Goal: Information Seeking & Learning: Check status

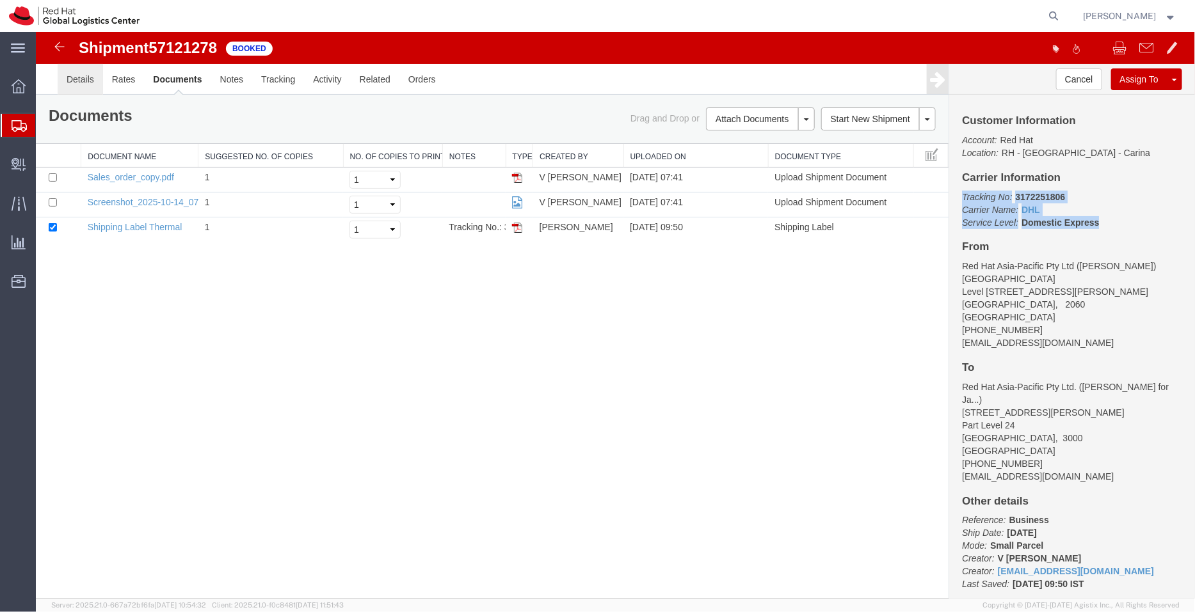
click at [84, 83] on link "Details" at bounding box center [79, 78] width 45 height 31
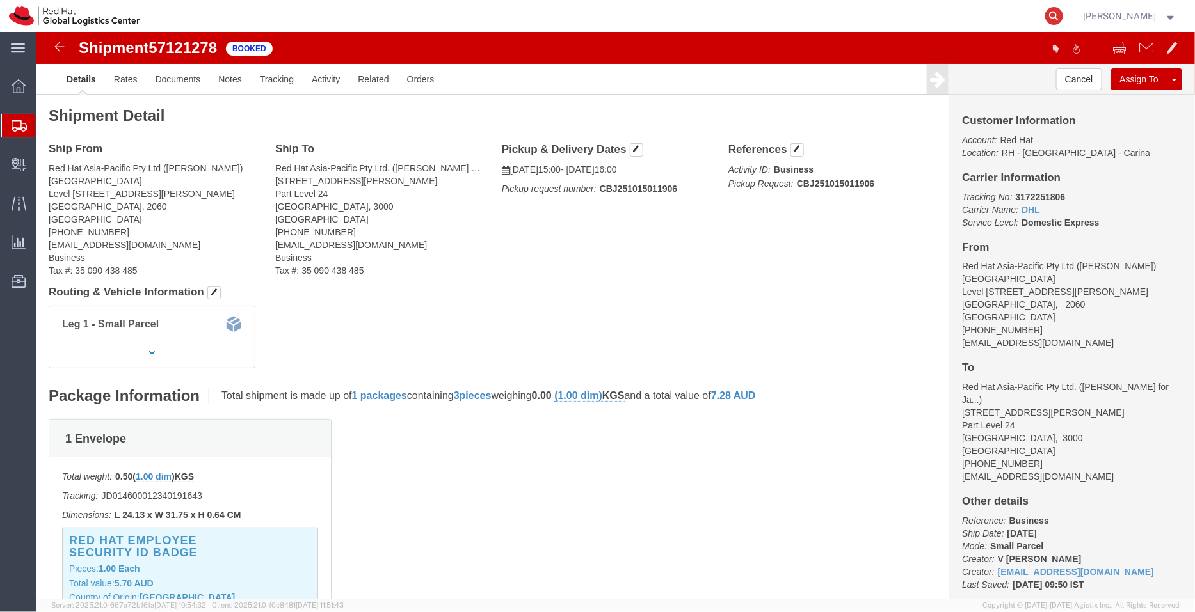
click at [1053, 13] on icon at bounding box center [1054, 16] width 18 height 18
paste input "53606692786"
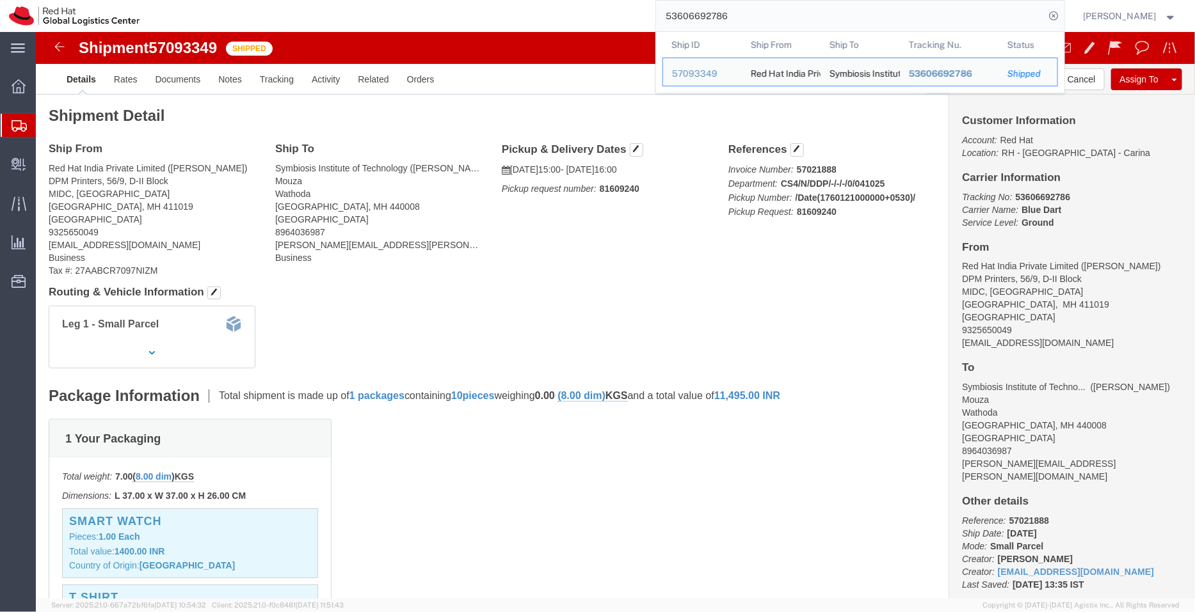
drag, startPoint x: 752, startPoint y: 26, endPoint x: 628, endPoint y: 26, distance: 124.1
click at [628, 26] on div "53606692786 Ship ID Ship From Ship To Tracking Nu. Status Ship ID 57093349 Ship…" at bounding box center [606, 16] width 916 height 32
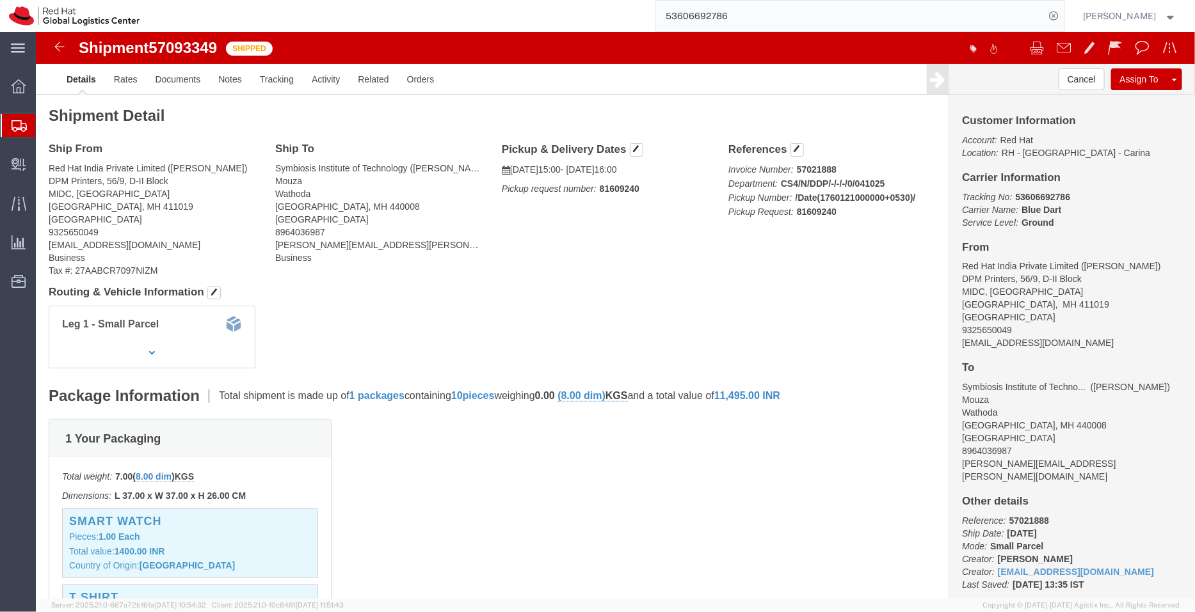
paste input "393246408829"
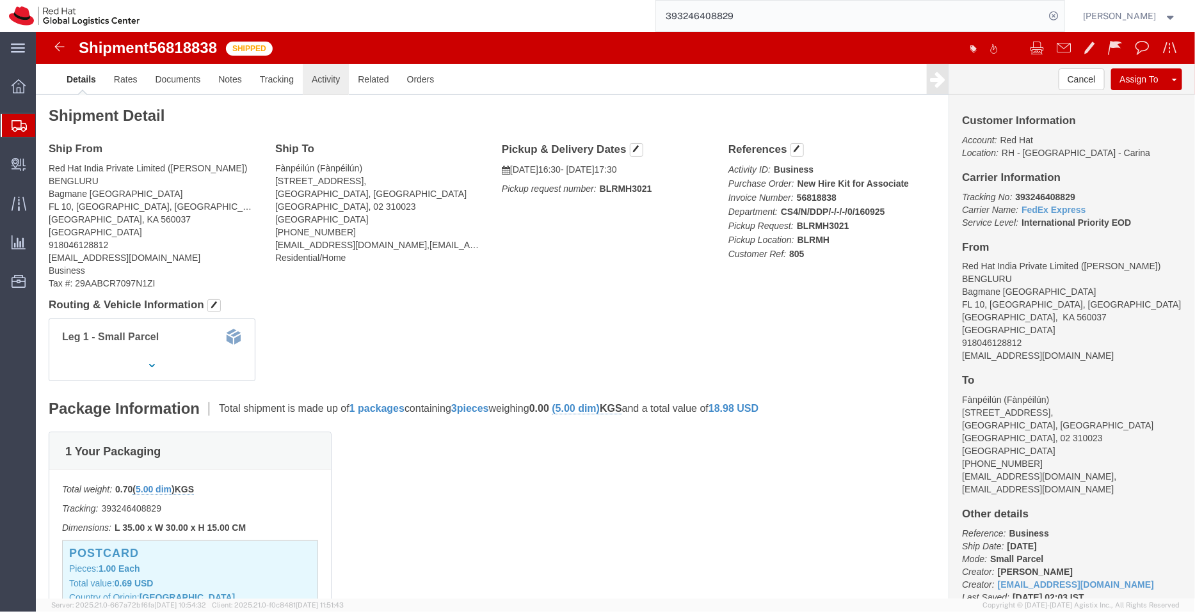
click link "Activity"
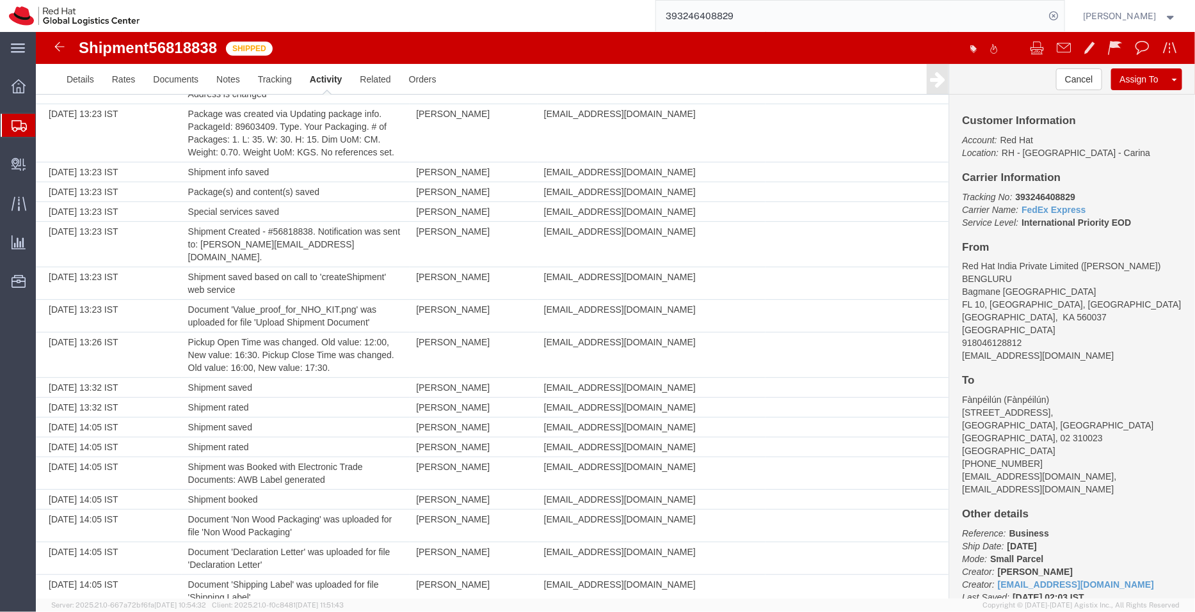
scroll to position [3, 0]
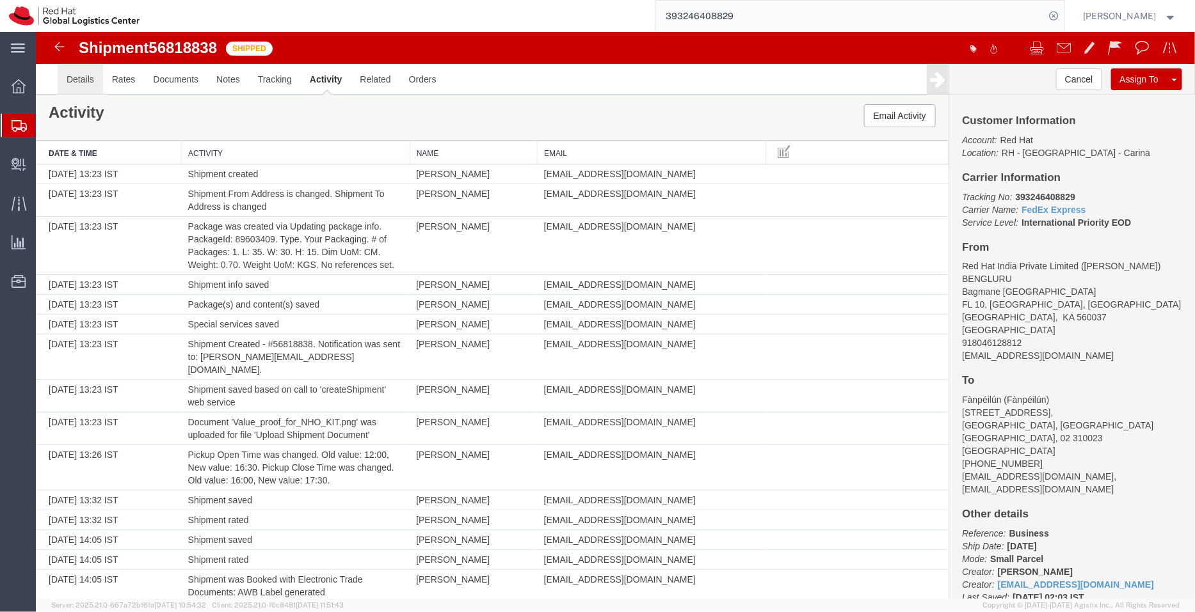
click at [81, 78] on link "Details" at bounding box center [79, 78] width 45 height 31
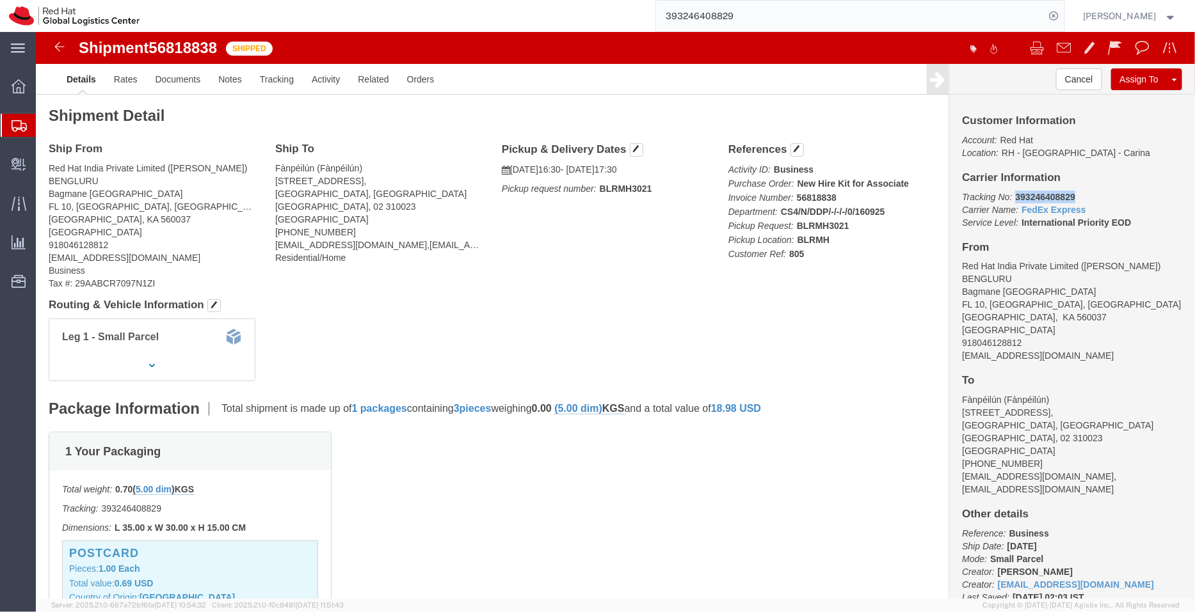
drag, startPoint x: 1037, startPoint y: 158, endPoint x: 971, endPoint y: 161, distance: 66.0
click p "Tracking No: 393246408829 Carrier Name: FedEx Express FedEx Express Service Lev…"
copy b "393246408829"
drag, startPoint x: 990, startPoint y: 455, endPoint x: 914, endPoint y: 457, distance: 75.5
click div "Customer Information Account: Red Hat Location: [GEOGRAPHIC_DATA] - [GEOGRAPHIC…"
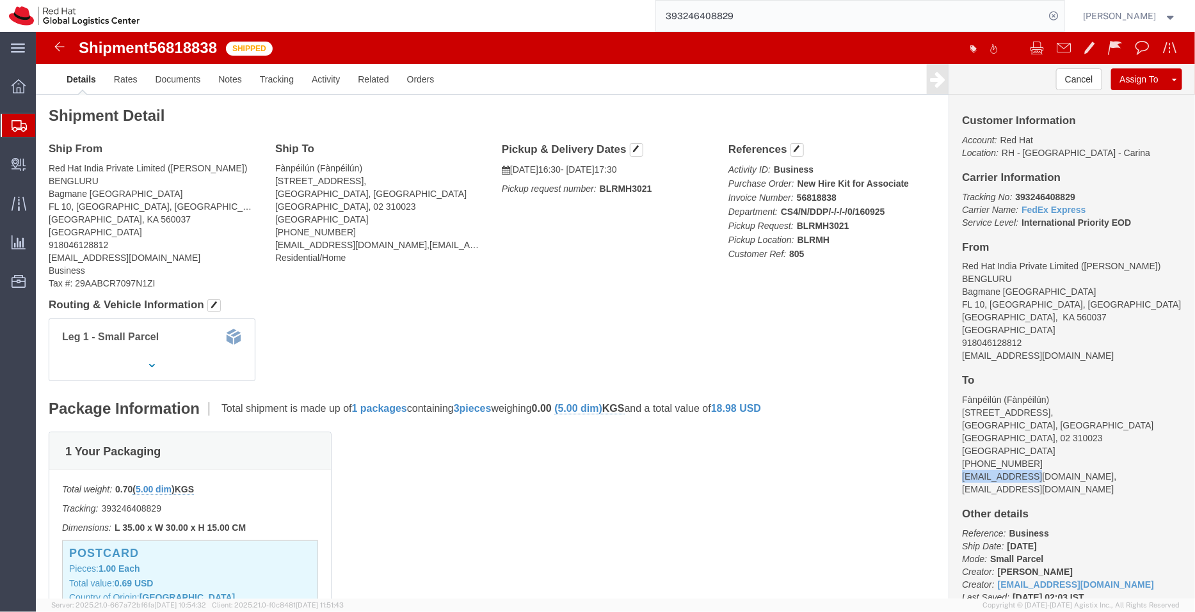
copy address "[EMAIL_ADDRESS][DOMAIN_NAME]"
click at [0, 0] on span "Shipment Manager" at bounding box center [0, 0] width 0 height 0
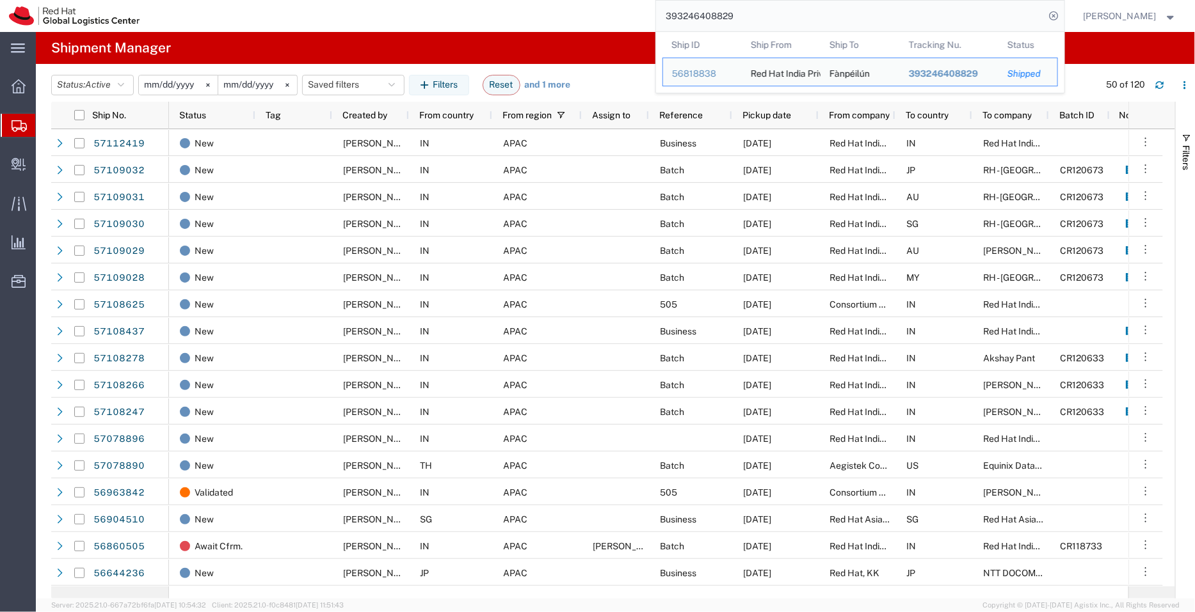
drag, startPoint x: 703, startPoint y: 20, endPoint x: 599, endPoint y: 30, distance: 104.1
click at [599, 30] on div "393246408829 Ship ID Ship From Ship To Tracking Nu. Status Ship ID 56818838 Shi…" at bounding box center [606, 16] width 916 height 32
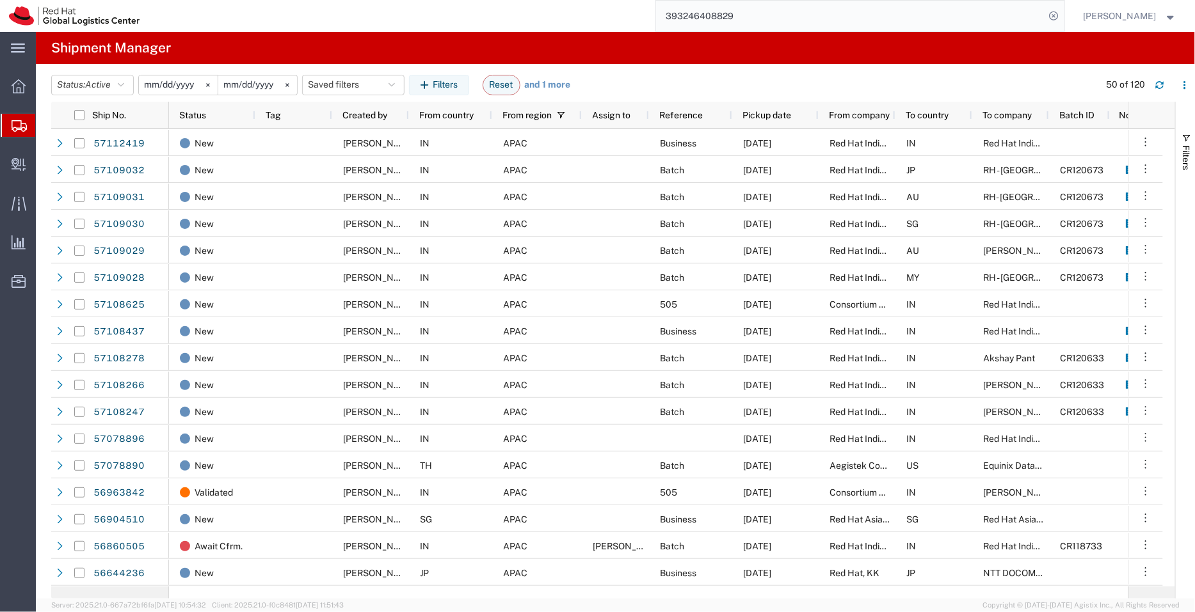
paste input "4179868522"
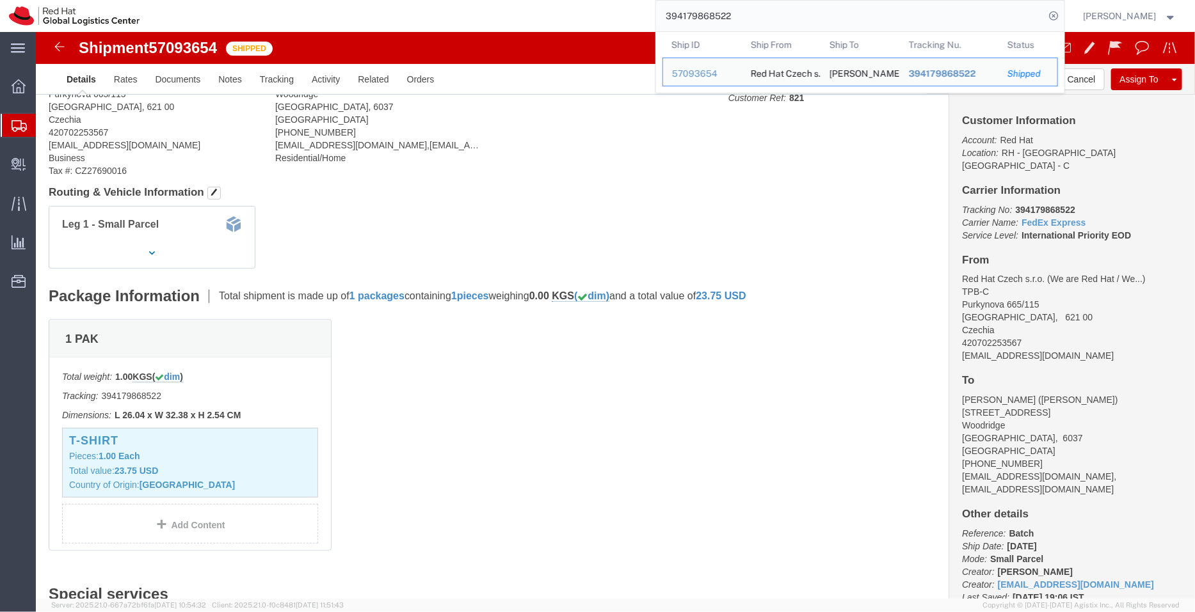
scroll to position [104, 0]
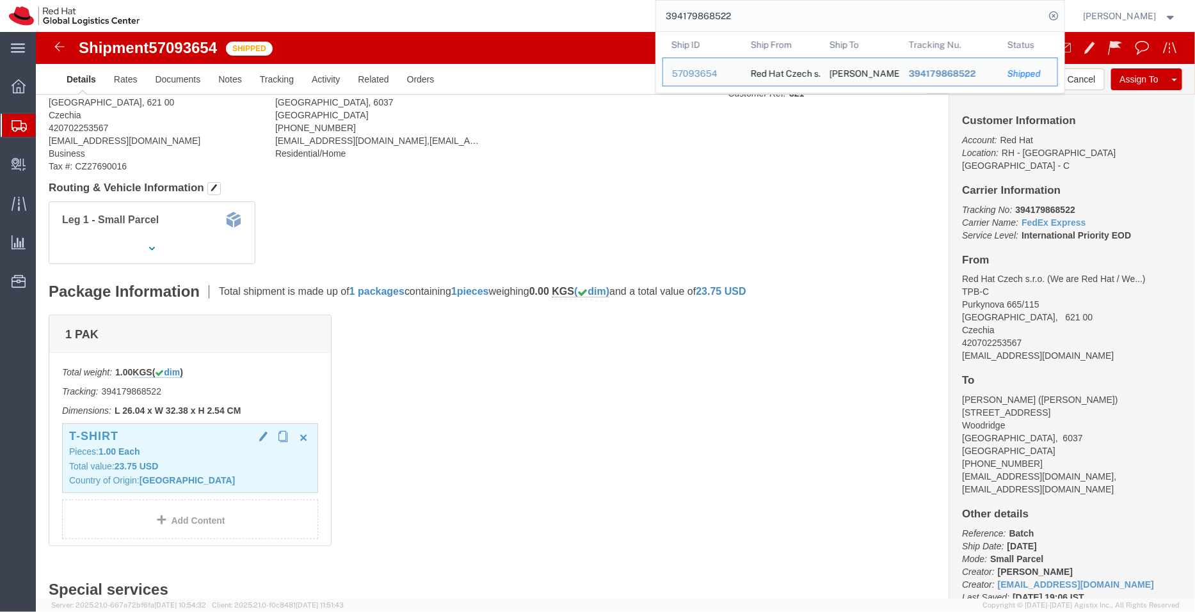
click p "Pieces: 1.00 Each"
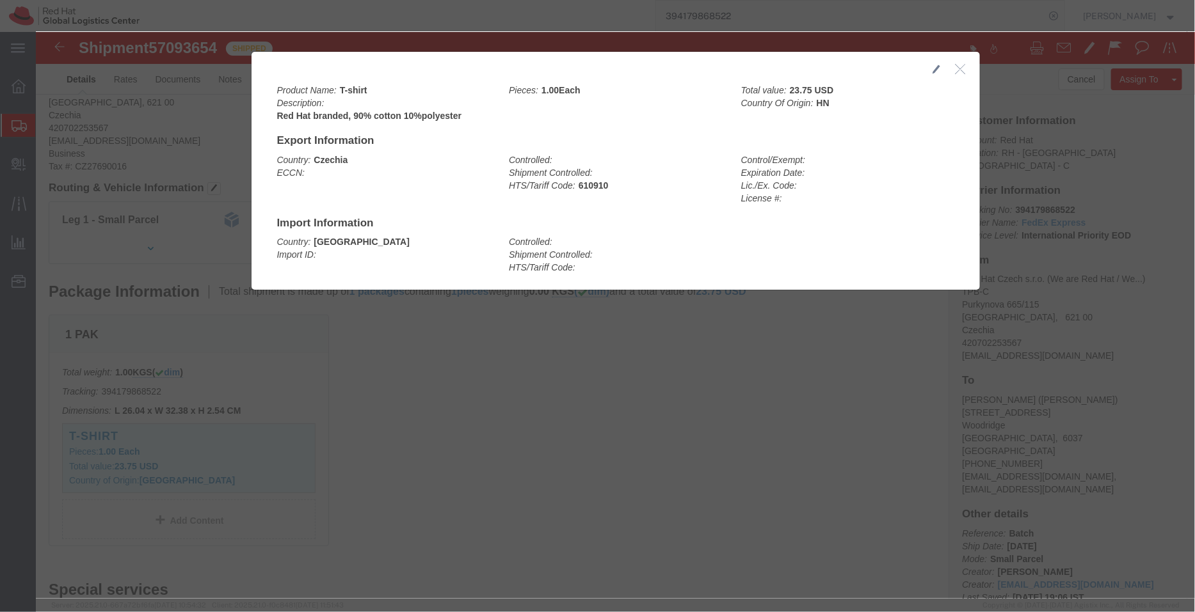
click button "button"
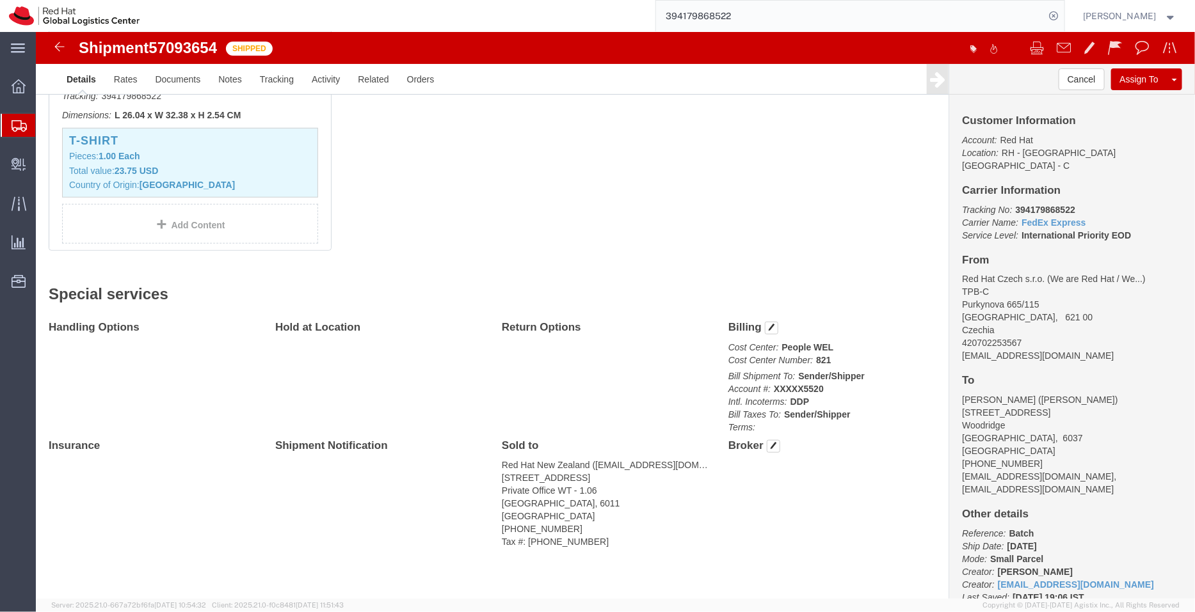
scroll to position [0, 0]
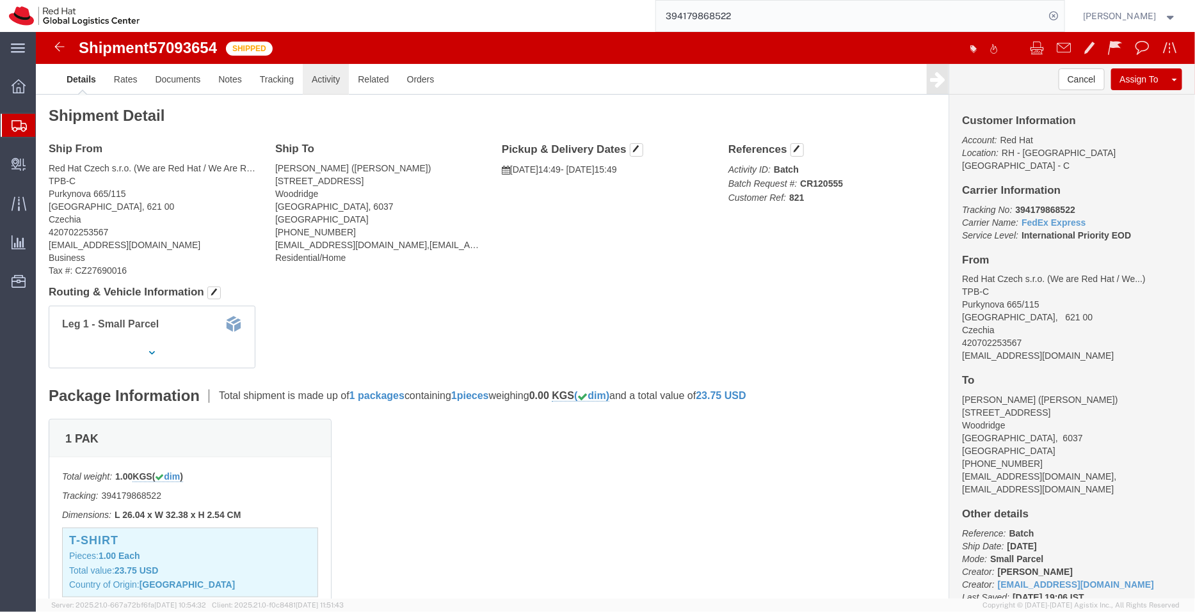
click link "Activity"
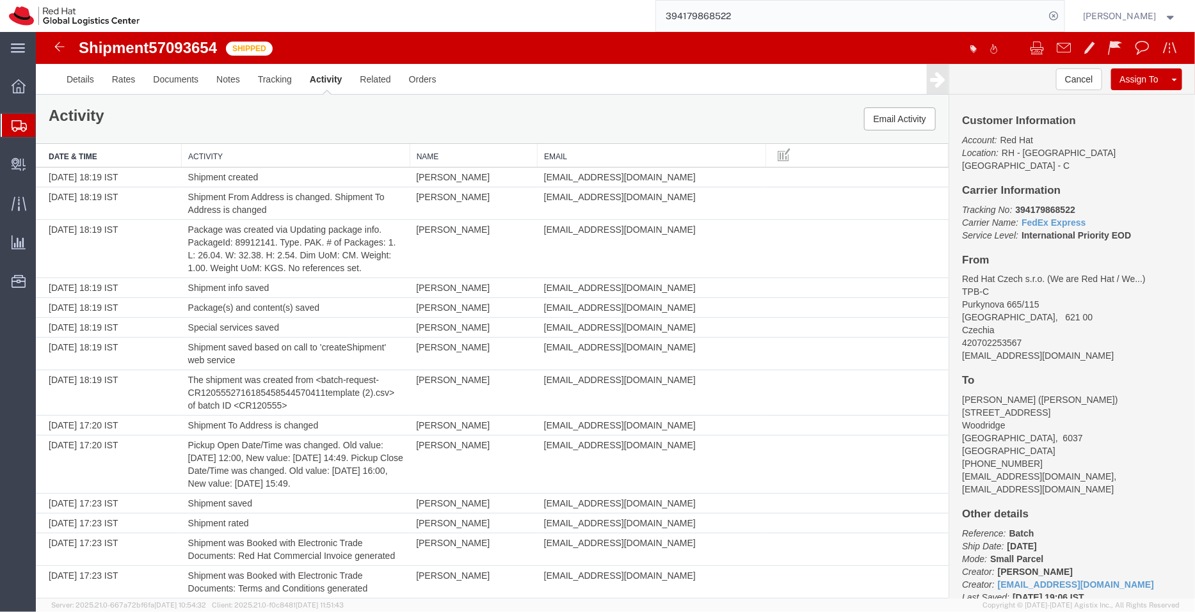
click at [0, 0] on span "Shipment Manager" at bounding box center [0, 0] width 0 height 0
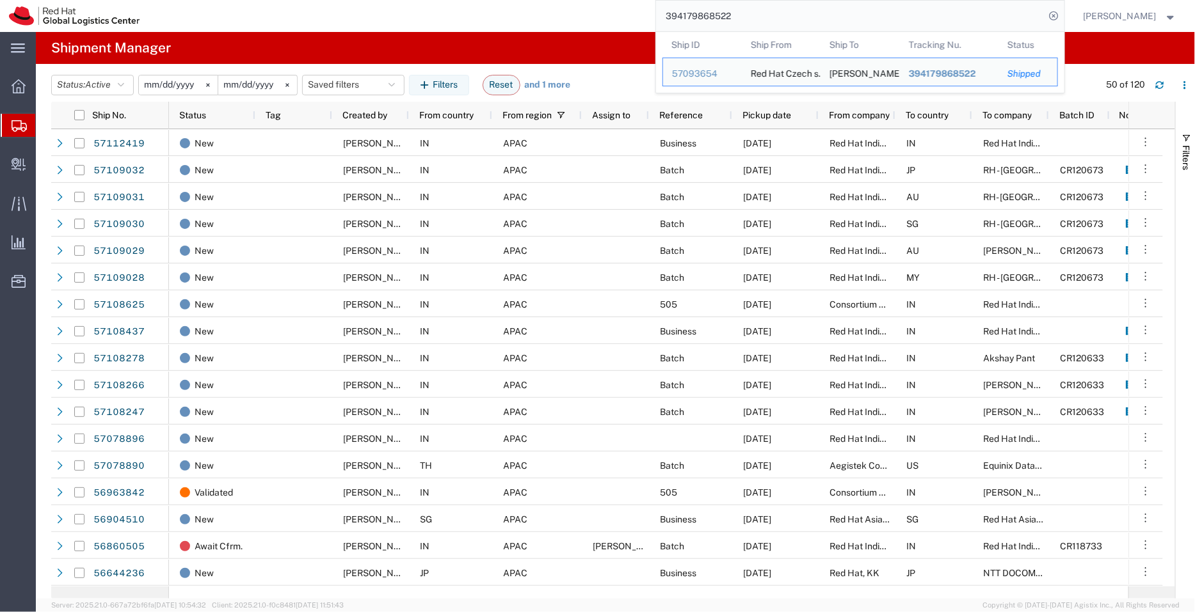
drag, startPoint x: 751, startPoint y: 16, endPoint x: 520, endPoint y: 4, distance: 231.9
click at [520, 4] on div "394179868522 Ship ID Ship From Ship To Tracking Nu. Status Ship ID 57093654 Shi…" at bounding box center [606, 16] width 916 height 32
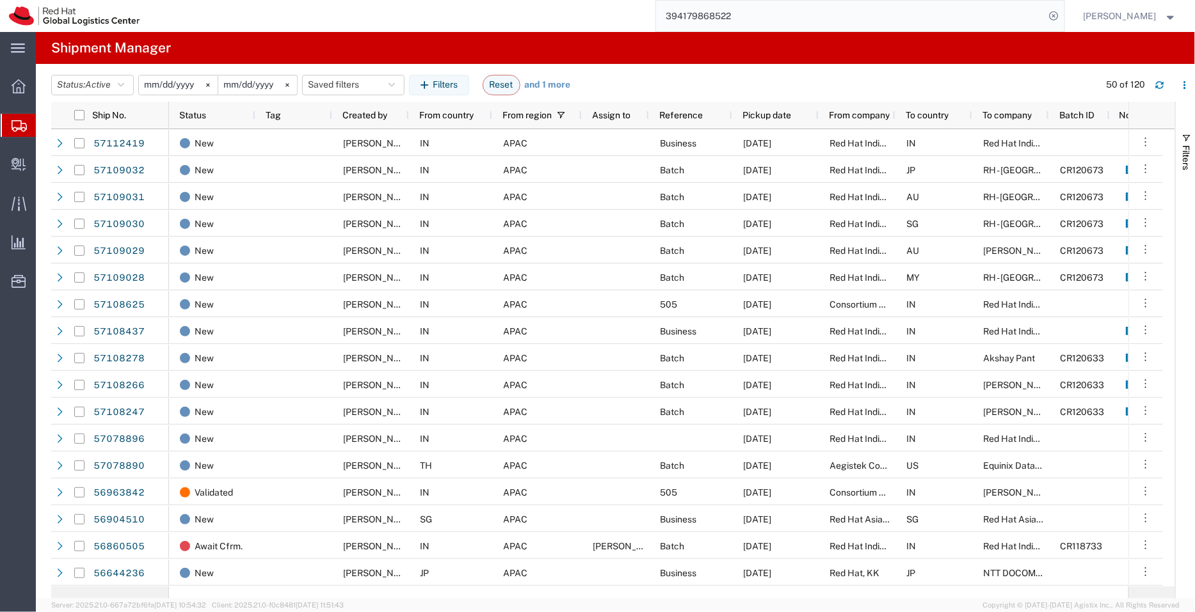
paste input "2356850414"
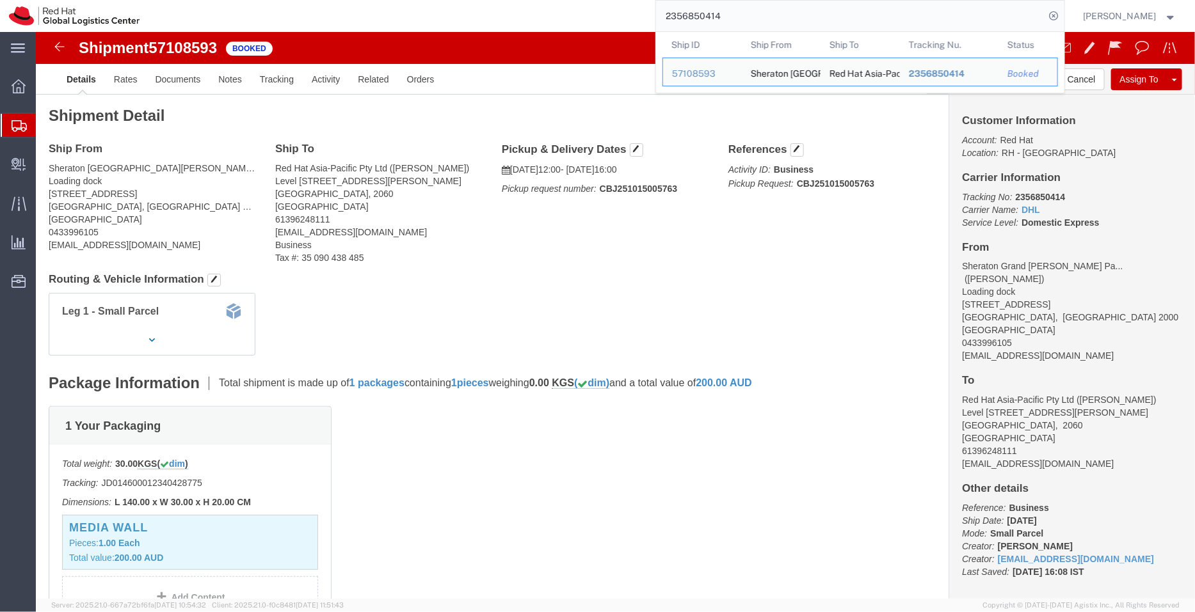
drag, startPoint x: 755, startPoint y: 14, endPoint x: 640, endPoint y: 24, distance: 115.6
click at [640, 24] on div "2356850414 Ship ID Ship From Ship To Tracking Nu. Status Ship ID 57108593 Ship …" at bounding box center [606, 16] width 916 height 32
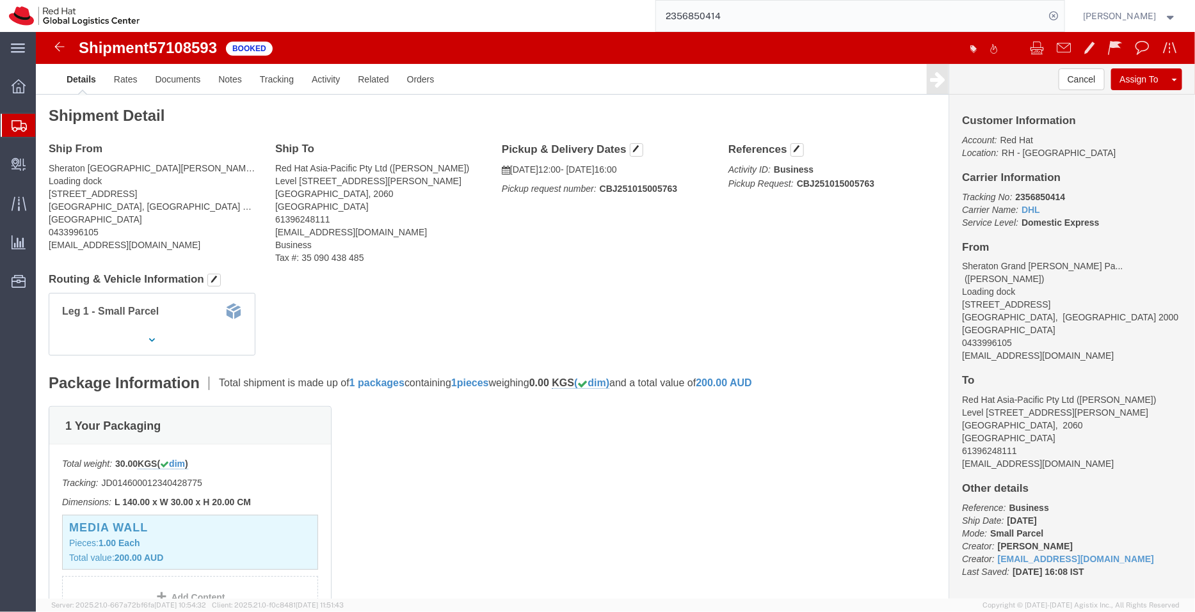
paste input "394172174145"
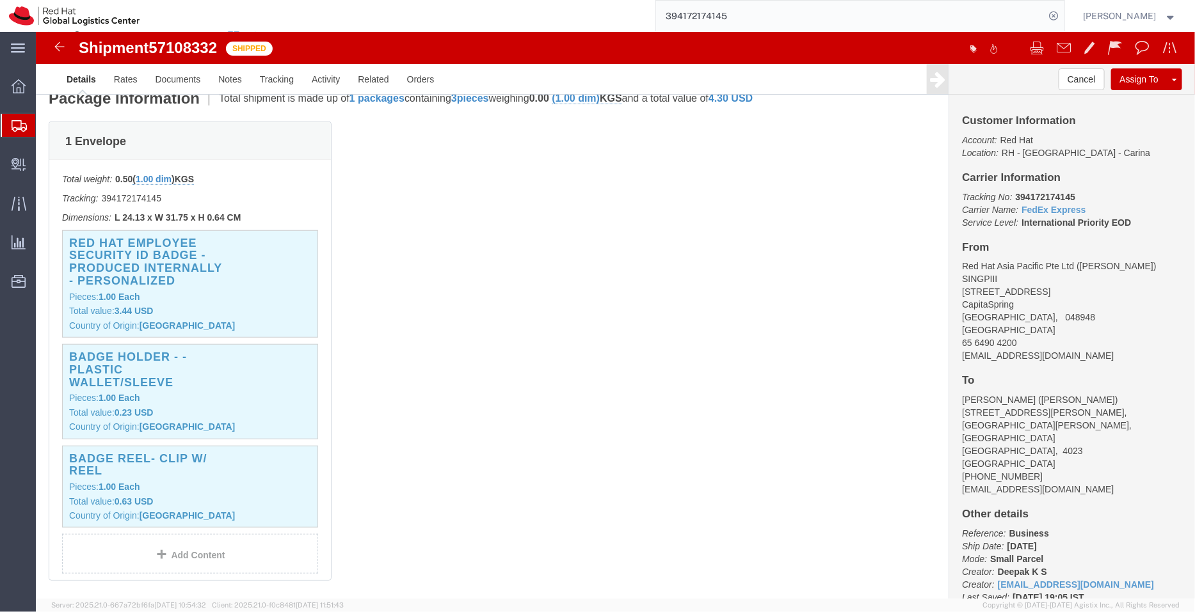
scroll to position [303, 0]
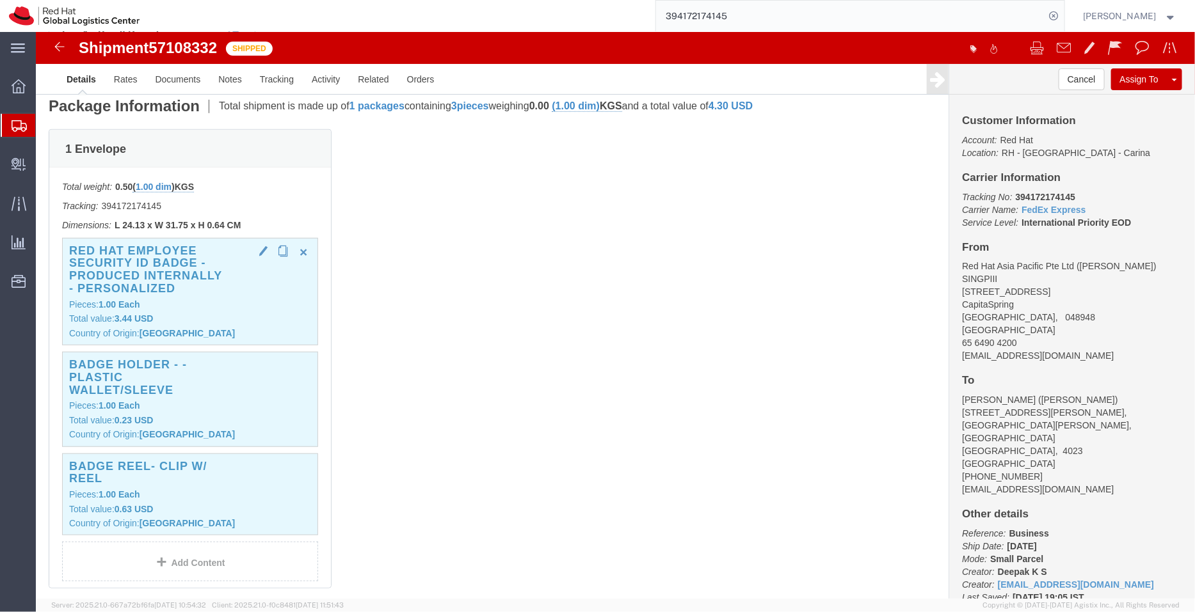
click div "Red Hat Employee Security ID Badge - Produced Internally - personalized Pieces:…"
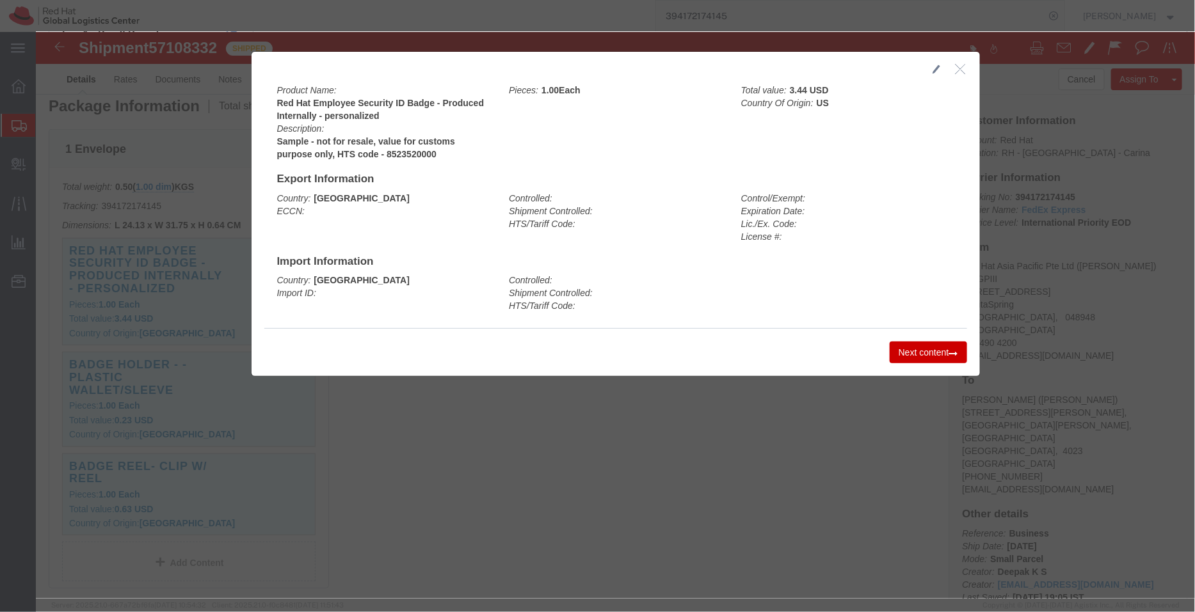
click icon "button"
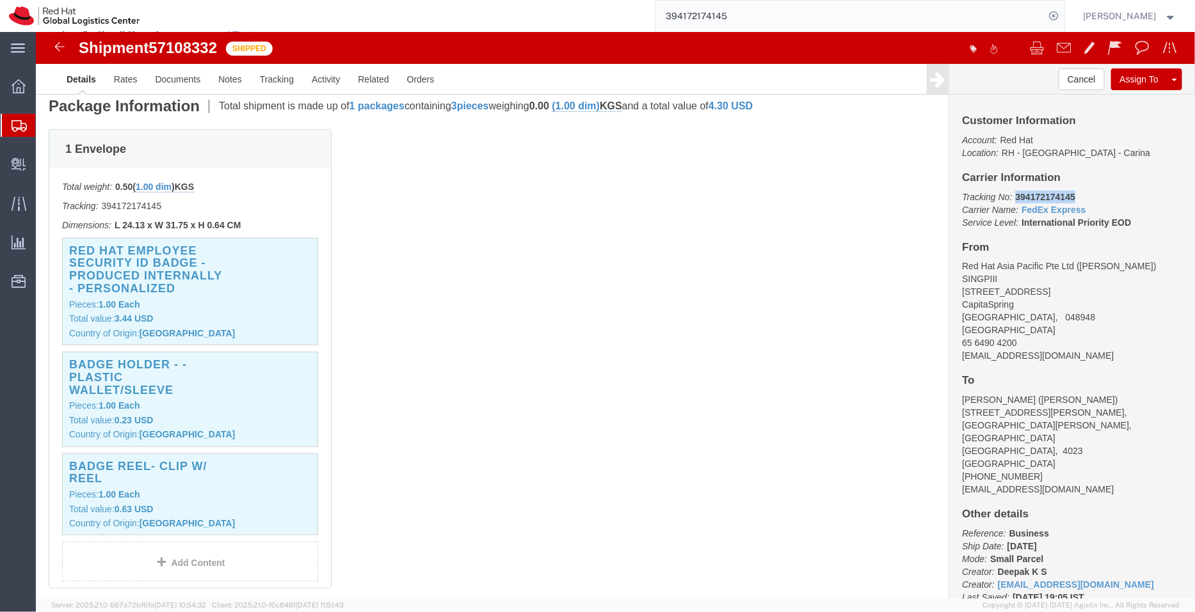
drag, startPoint x: 1035, startPoint y: 163, endPoint x: 969, endPoint y: 164, distance: 65.9
click p "Tracking No: 394172174145 Carrier Name: FedEx Express FedEx Express Service Lev…"
copy b "394172174145"
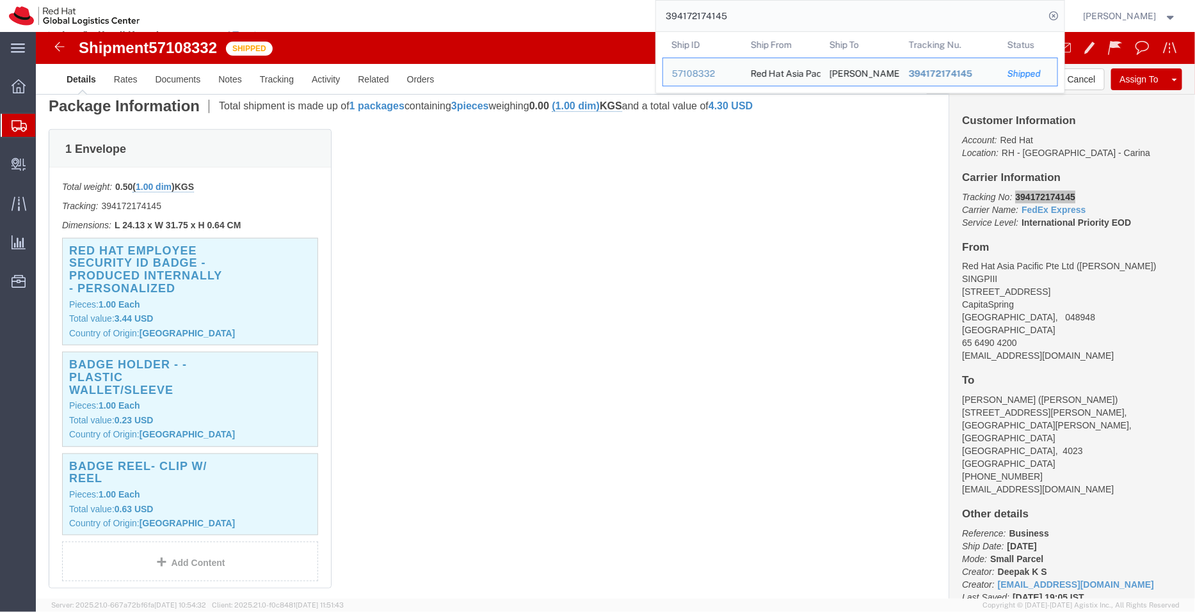
drag, startPoint x: 730, startPoint y: 16, endPoint x: 598, endPoint y: -2, distance: 133.6
click at [598, 0] on html "main_menu Created with Sketch. Collapse Menu Overview Shipments Shipment Manage…" at bounding box center [597, 306] width 1195 height 612
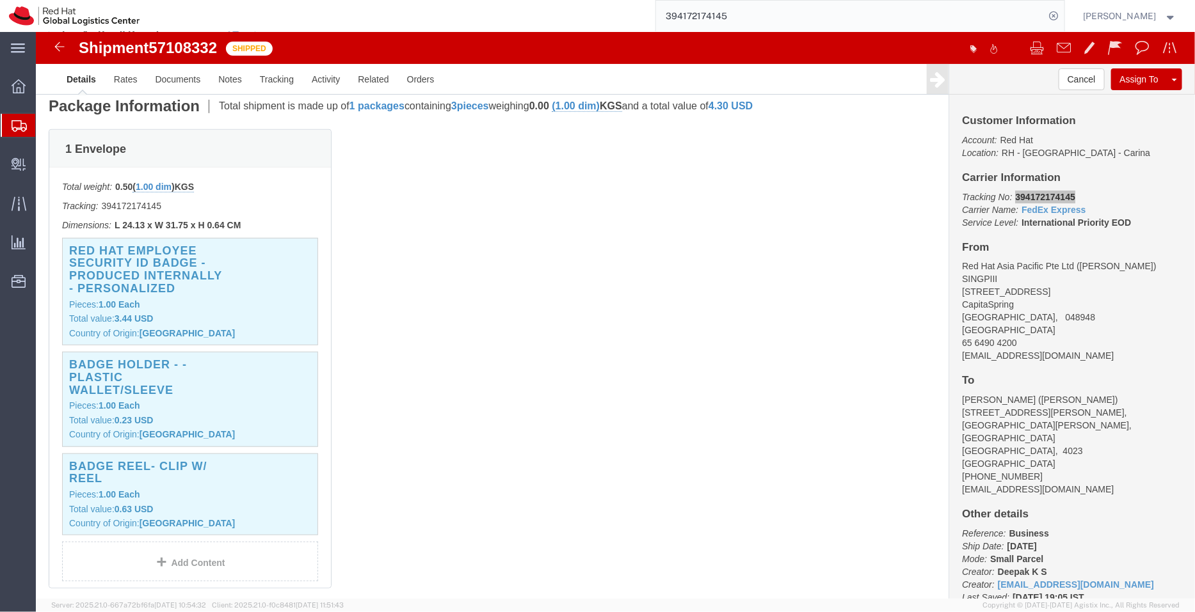
paste input "57094193"
type input "57094193"
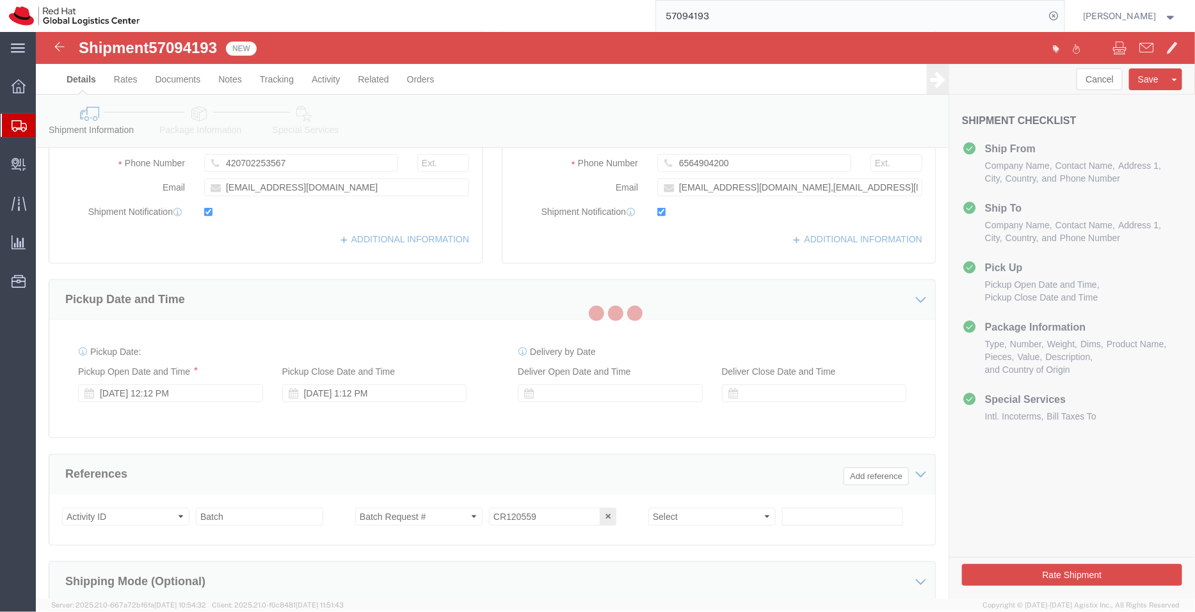
select select "38037"
select select "51051"
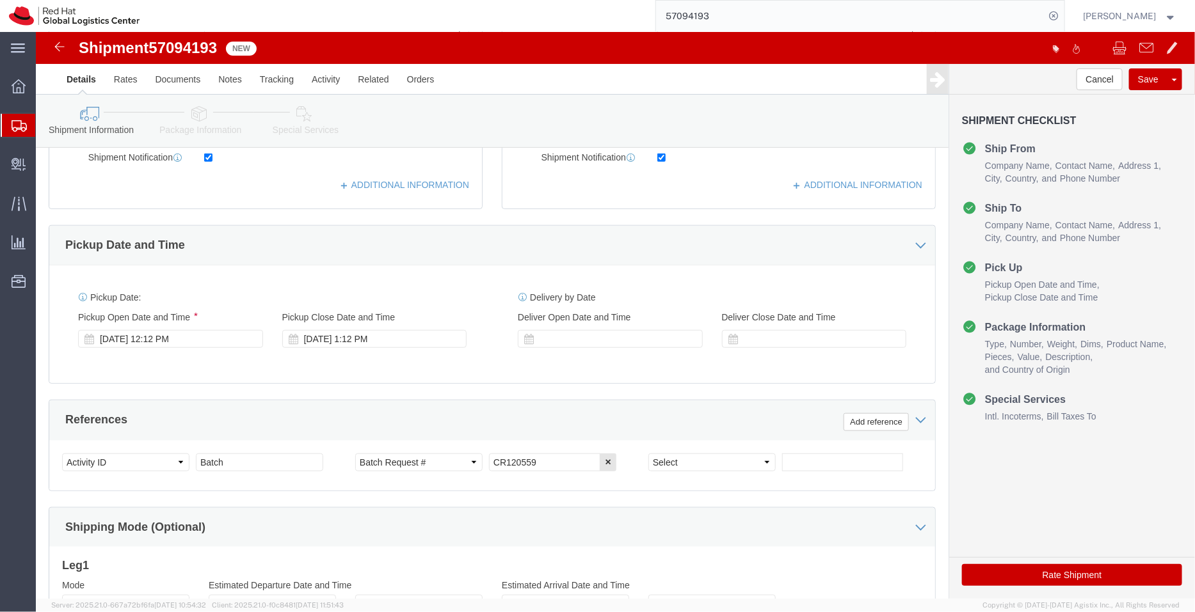
scroll to position [374, 0]
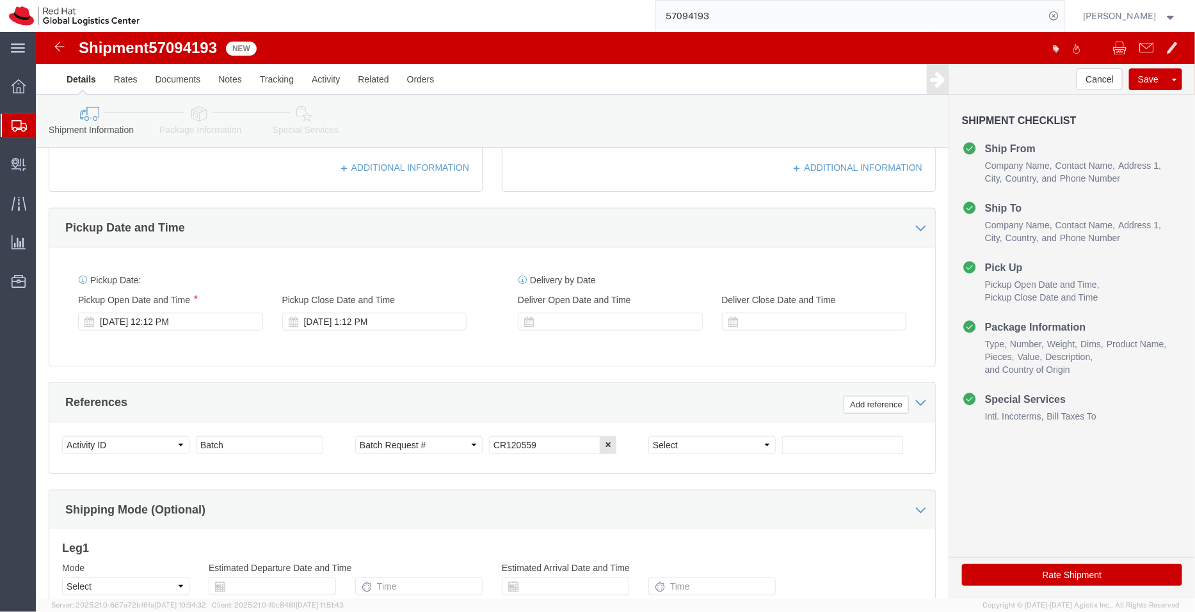
click icon
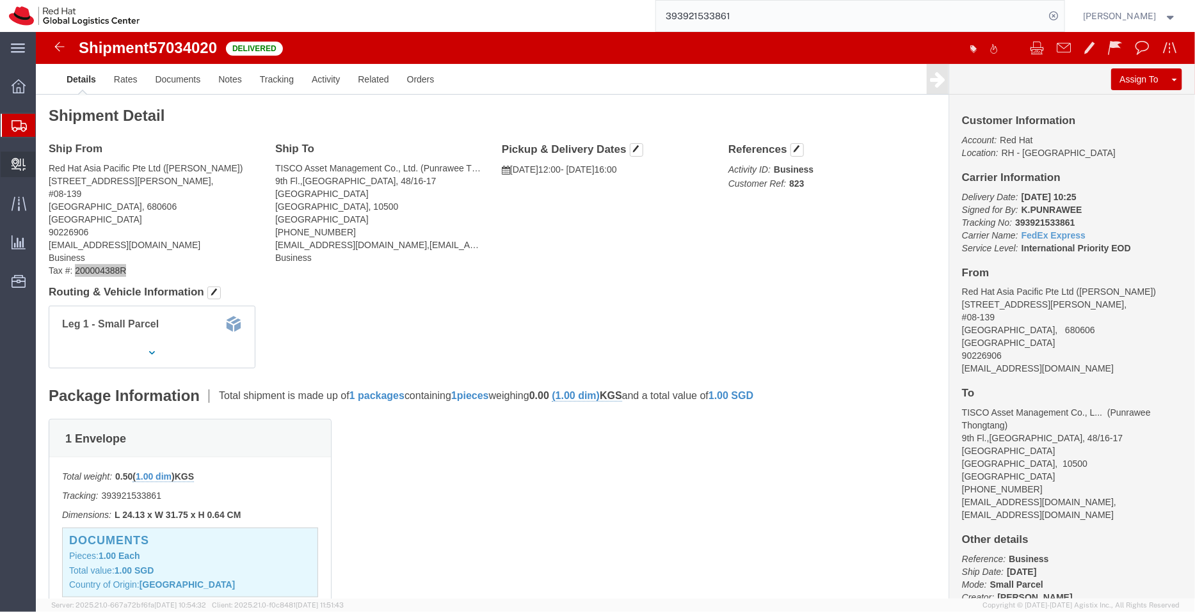
click at [0, 0] on span "Create Delivery" at bounding box center [0, 0] width 0 height 0
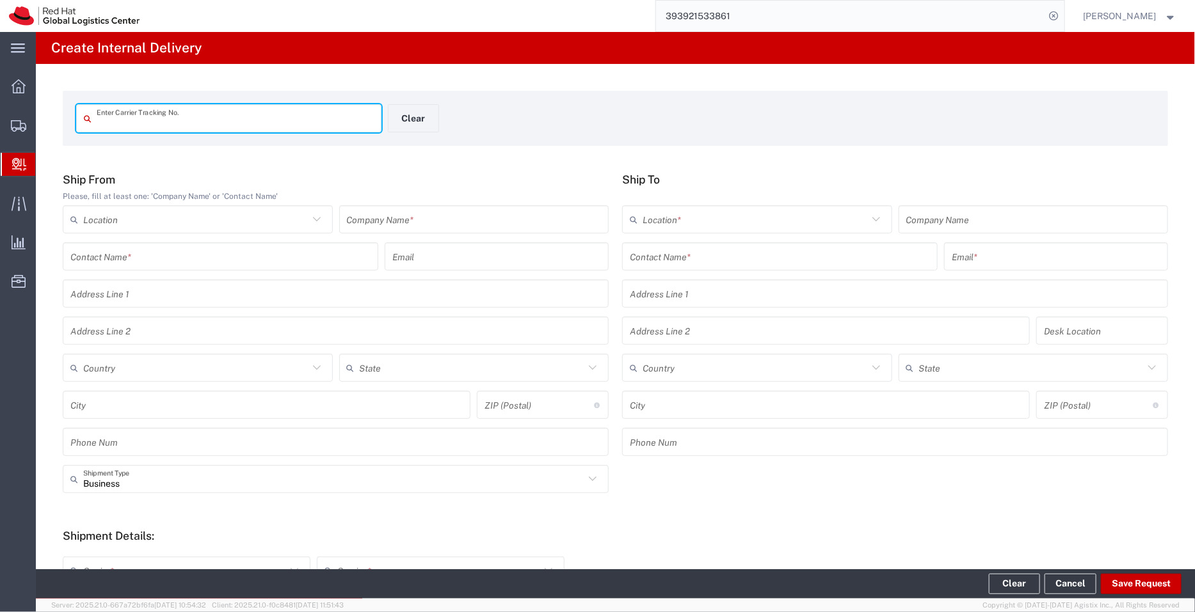
paste input "34208222226"
type input "34208222226"
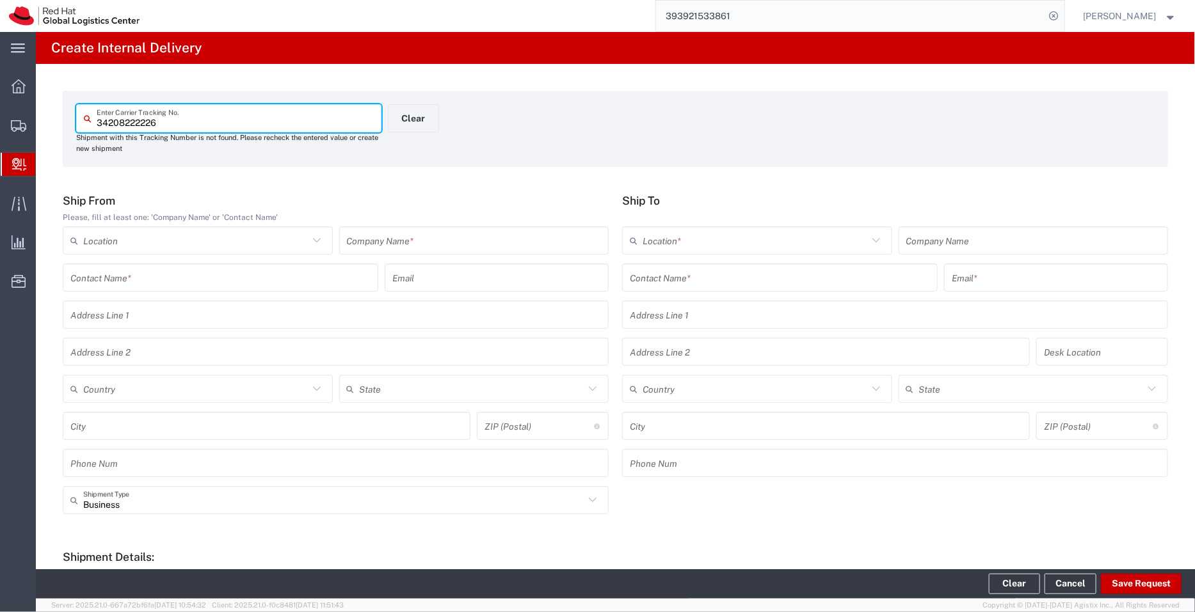
click at [179, 118] on input "34208222226" at bounding box center [235, 118] width 277 height 22
click at [0, 0] on span "Shipment Manager" at bounding box center [0, 0] width 0 height 0
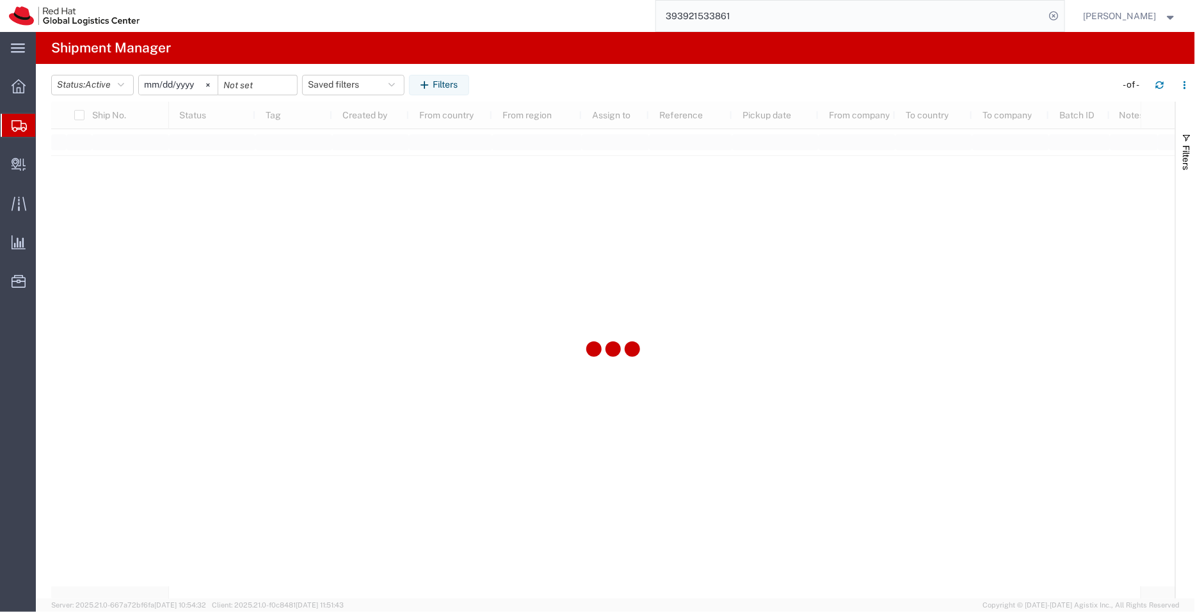
type input "[DATE]"
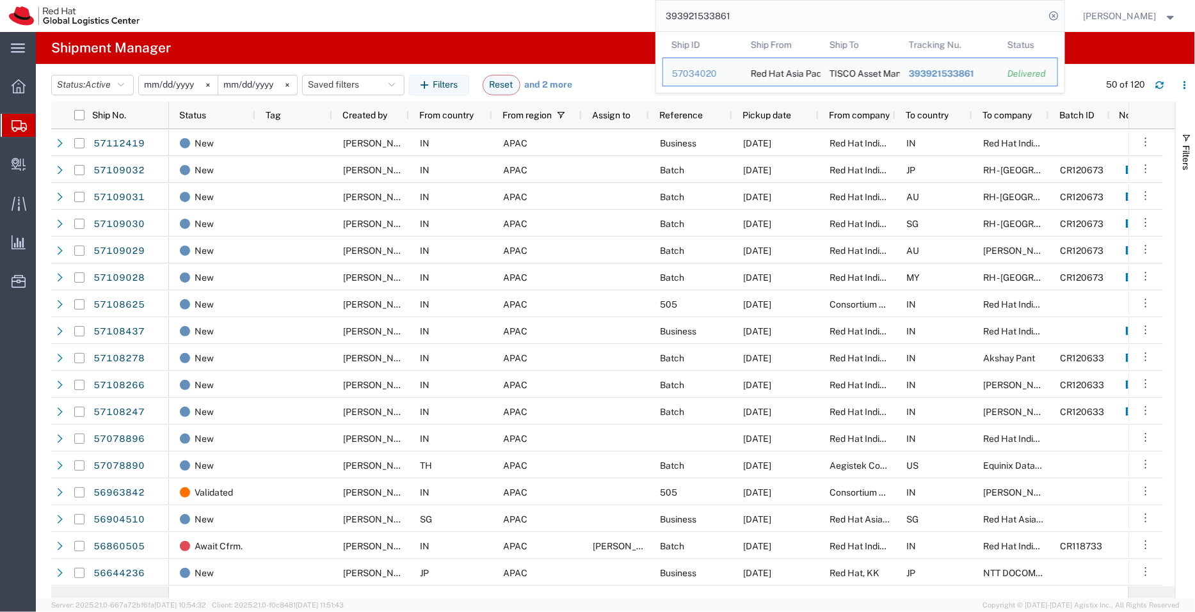
drag, startPoint x: 742, startPoint y: 15, endPoint x: 587, endPoint y: -4, distance: 156.0
click at [587, 0] on html "main_menu Created with Sketch. Collapse Menu Overview Shipments Shipment Manage…" at bounding box center [597, 306] width 1195 height 612
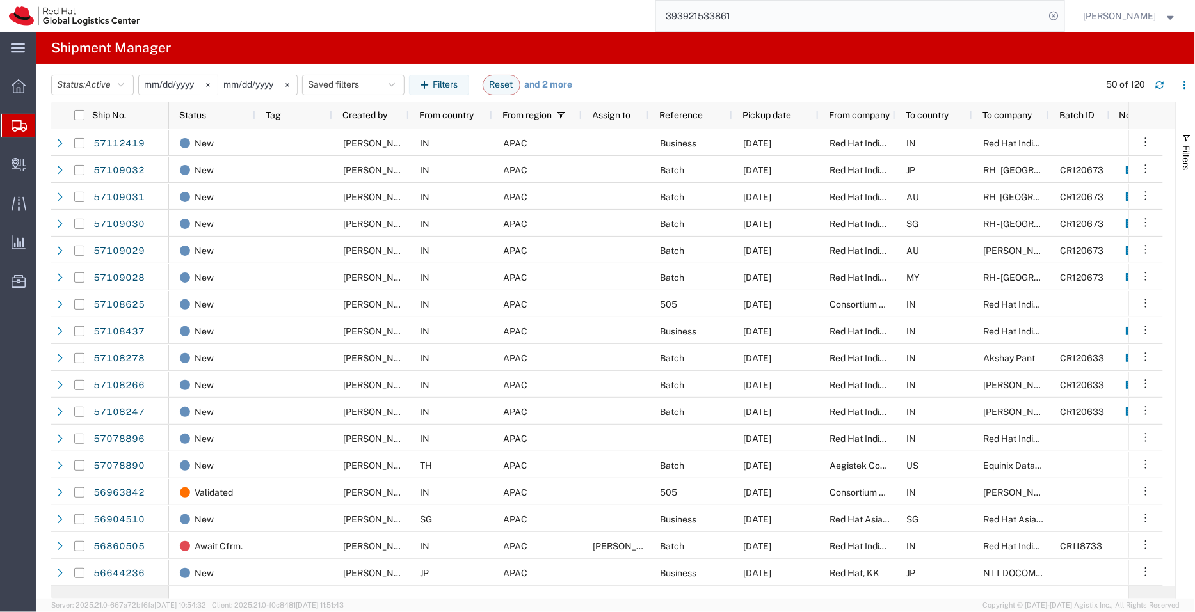
paste input "20899978680"
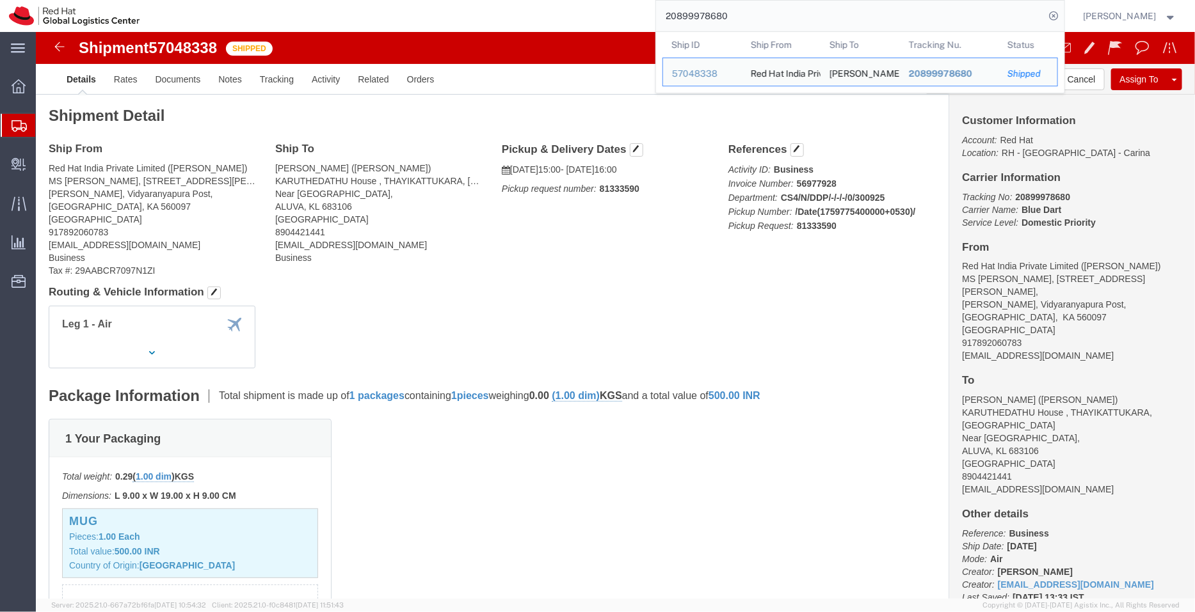
drag, startPoint x: 711, startPoint y: 17, endPoint x: 630, endPoint y: -7, distance: 85.4
click at [630, 0] on html "main_menu Created with Sketch. Collapse Menu Overview Shipments Shipment Manage…" at bounding box center [597, 306] width 1195 height 612
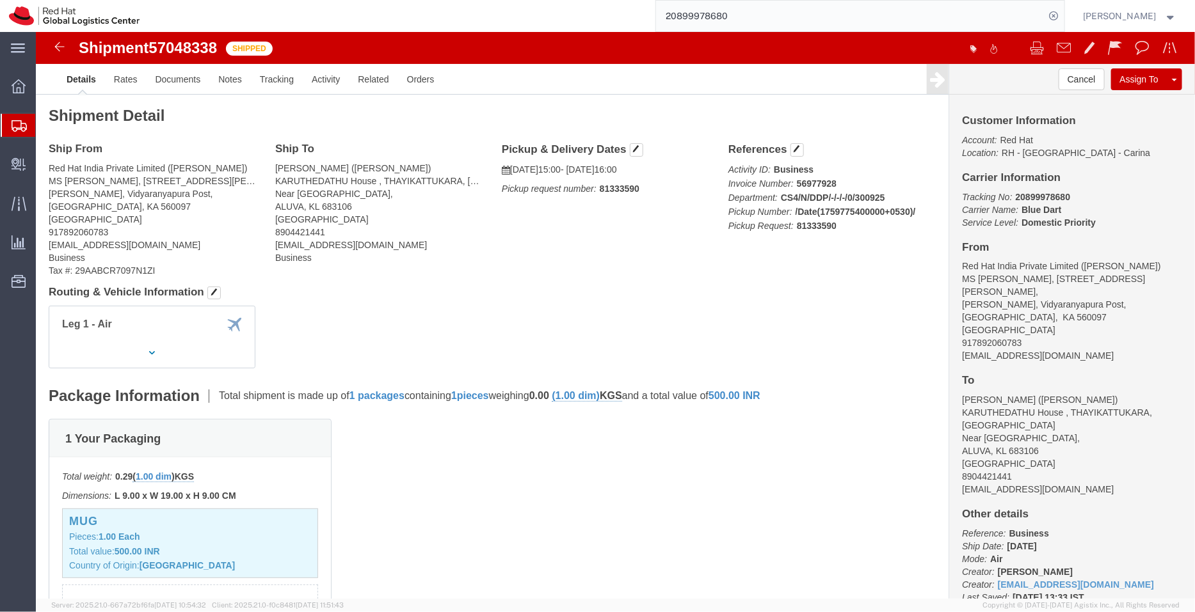
paste input "53602623071"
click at [1062, 20] on icon at bounding box center [1054, 16] width 18 height 18
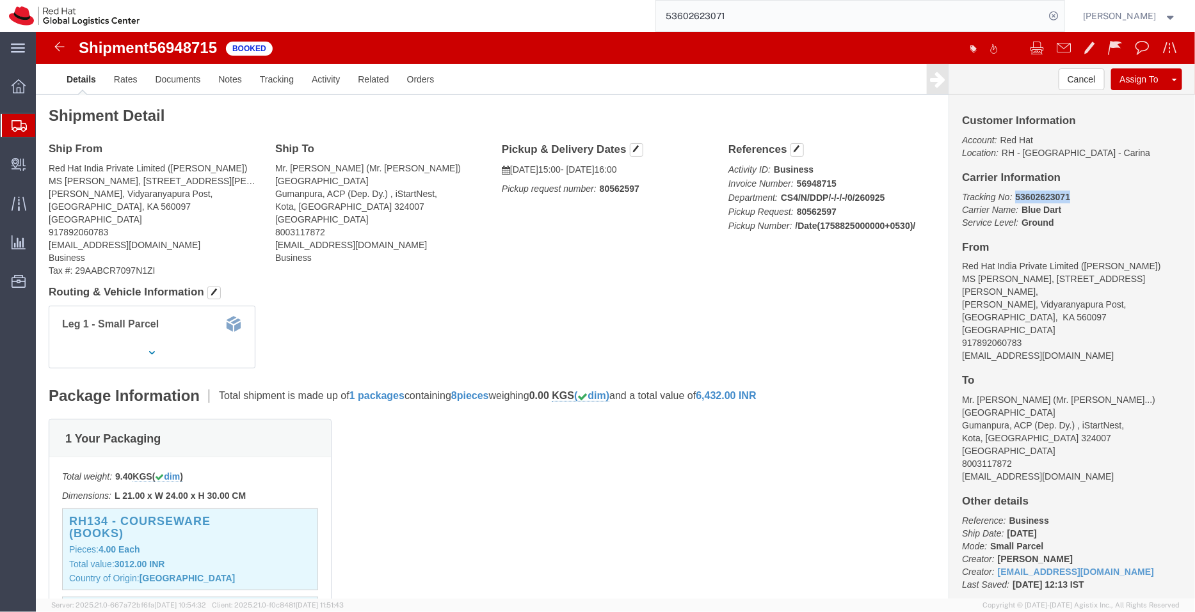
drag, startPoint x: 1031, startPoint y: 163, endPoint x: 967, endPoint y: 168, distance: 64.1
click p "Tracking No: 53602623071 Carrier Name: Blue Dart Blue Dart Service Level: Ground"
copy b "53602623071"
click link "Documents"
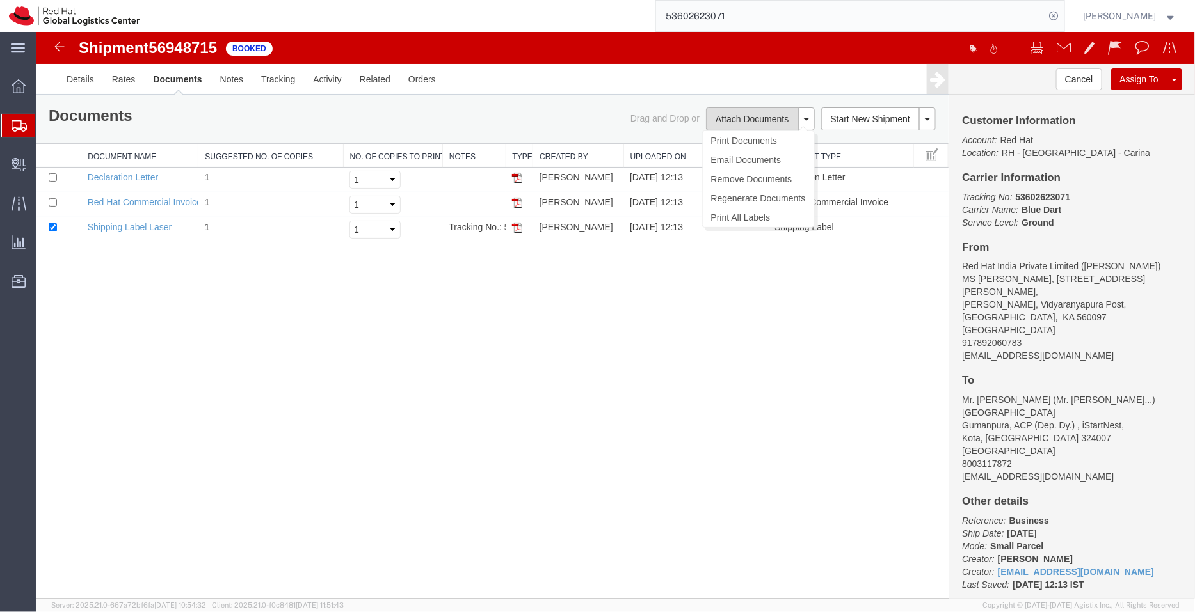
click at [726, 111] on button "Attach Documents" at bounding box center [751, 118] width 92 height 23
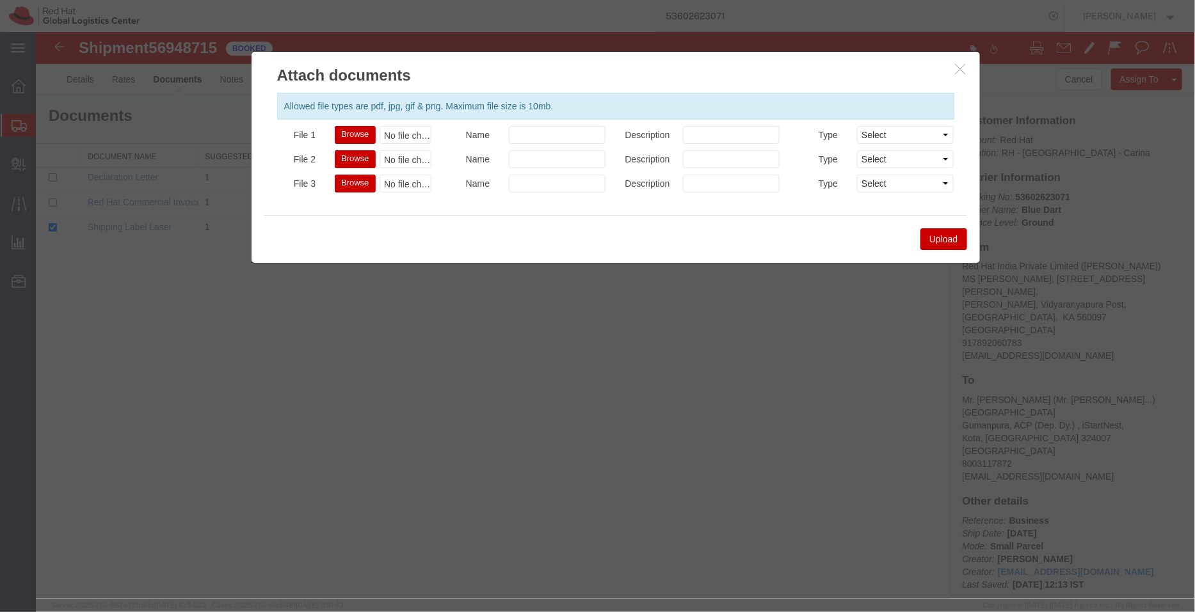
click at [959, 60] on h2 "Attach documents" at bounding box center [615, 68] width 728 height 35
click at [959, 73] on icon "button" at bounding box center [960, 68] width 10 height 11
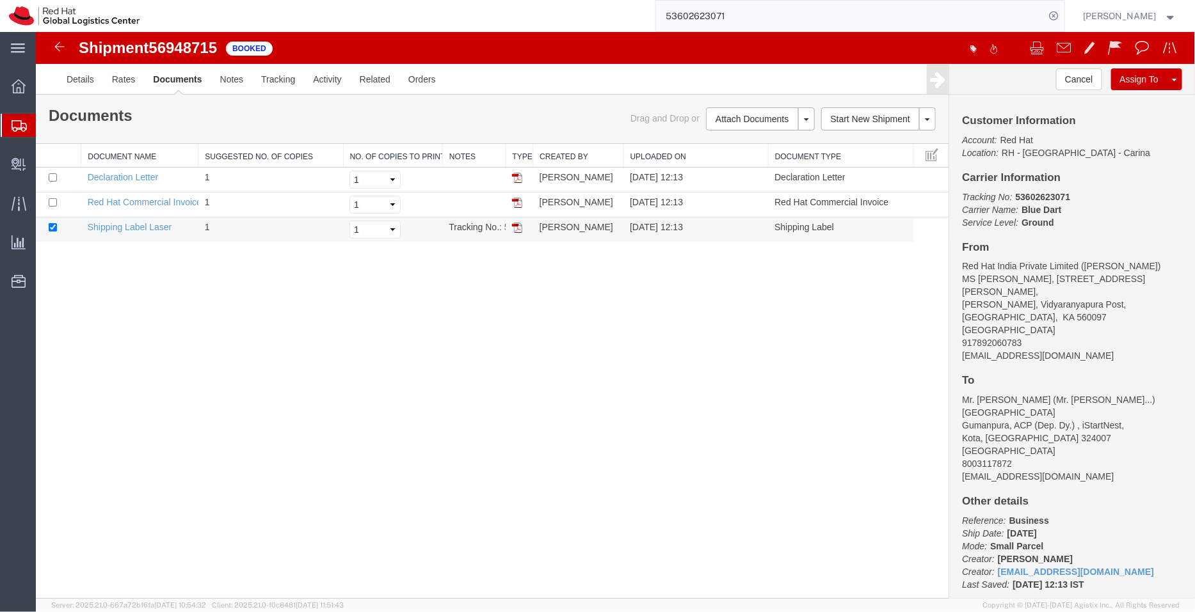
click at [520, 226] on img at bounding box center [516, 227] width 10 height 10
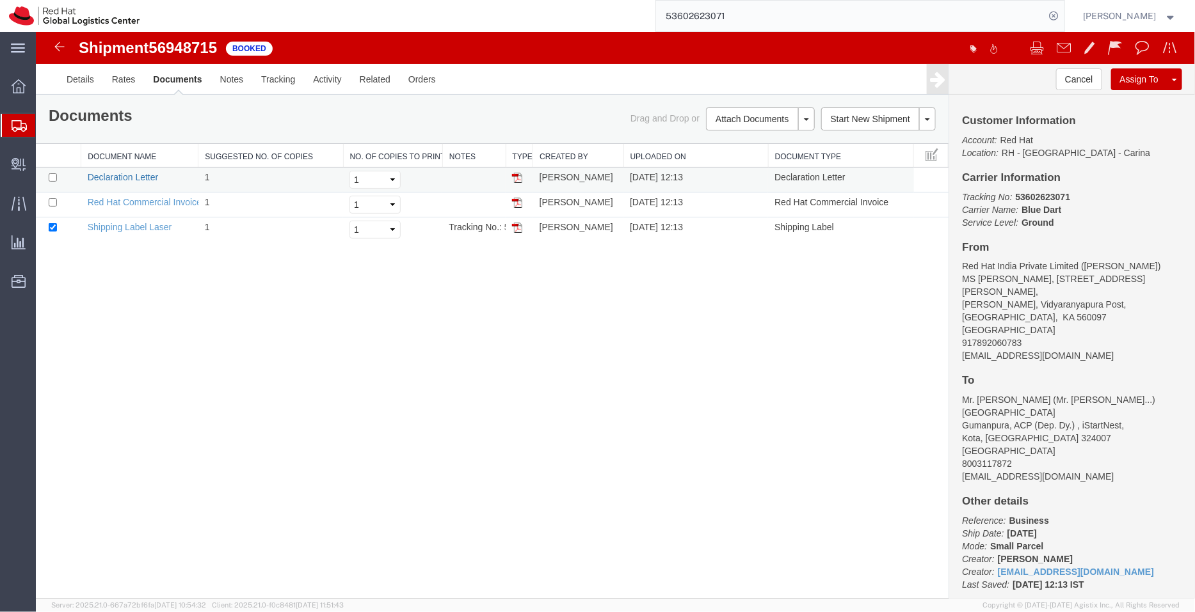
click at [137, 179] on link "Declaration Letter" at bounding box center [122, 176] width 71 height 10
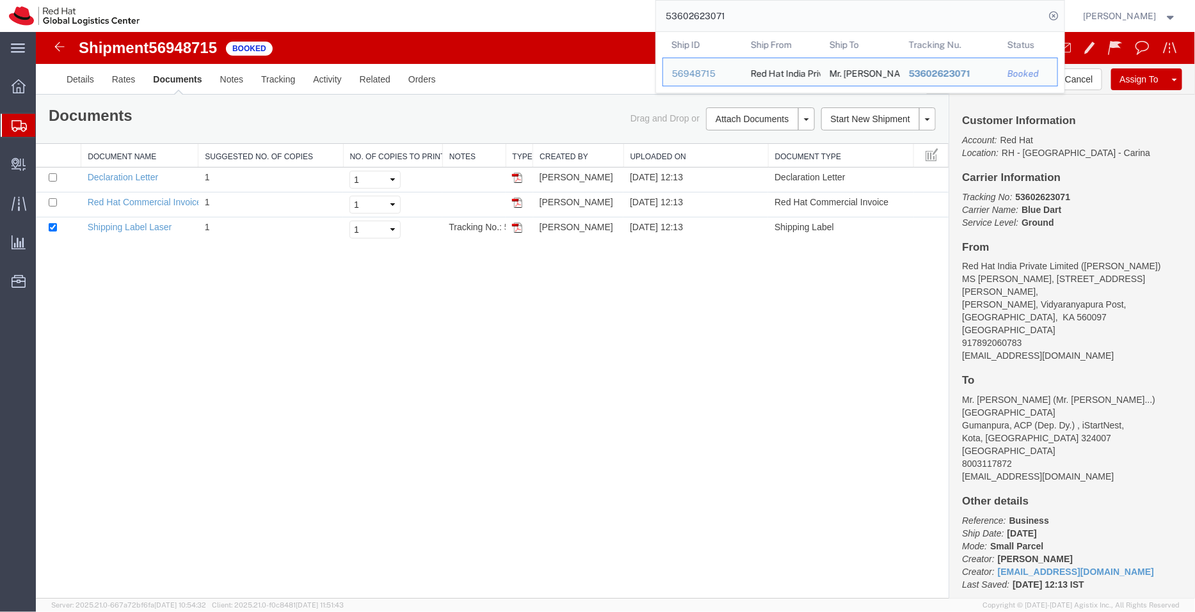
drag, startPoint x: 755, startPoint y: 18, endPoint x: 624, endPoint y: 22, distance: 130.6
click at [624, 22] on div "53602623071 Ship ID Ship From Ship To Tracking Nu. Status Ship ID 56948715 Ship…" at bounding box center [606, 16] width 916 height 32
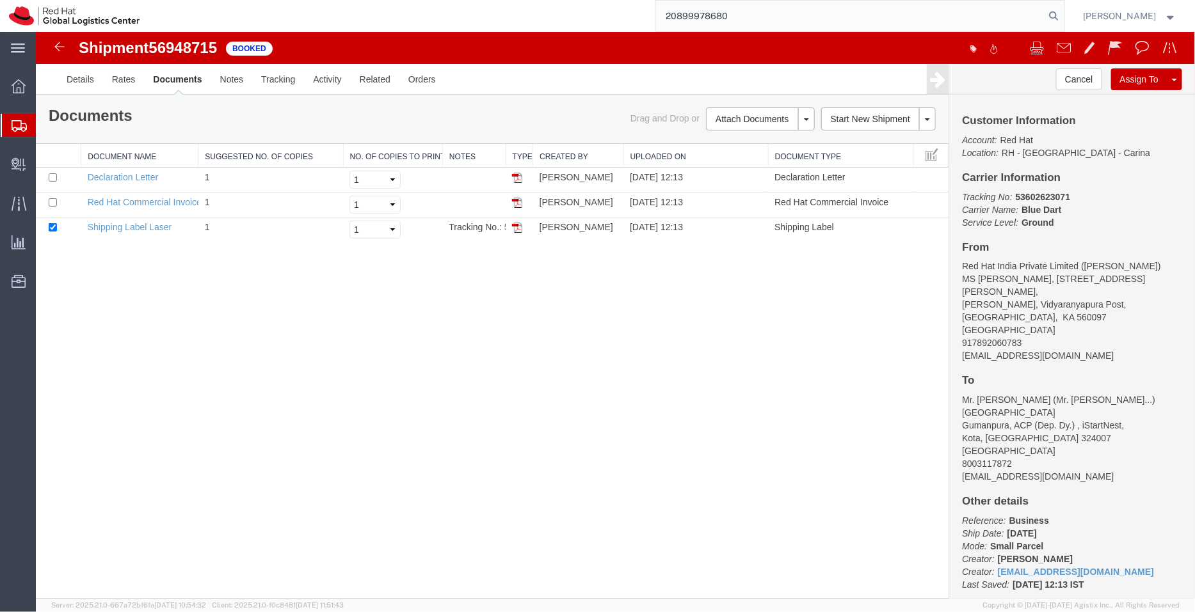
type input "20899978680"
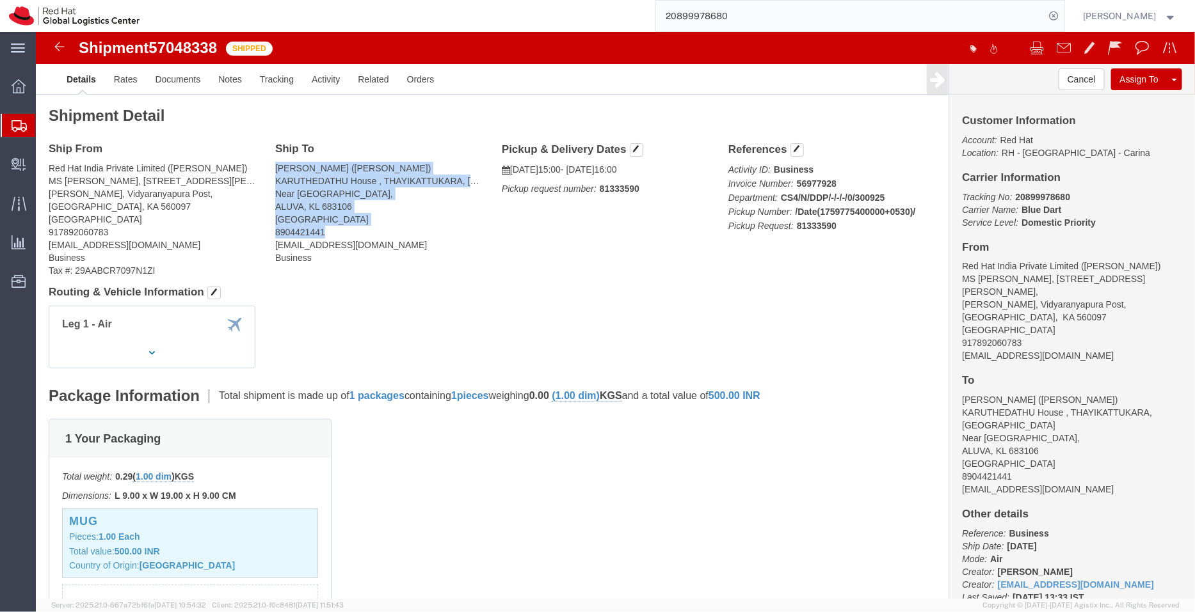
drag, startPoint x: 236, startPoint y: 132, endPoint x: 322, endPoint y: 198, distance: 108.1
click div "Ship To Jijo Joy (Jijo Joy) KARUTHEDATHU House , THAYIKATTUKARA, PIPELINE ROAD …"
copy address "Jijo Joy (Jijo Joy) KARUTHEDATHU House , THAYIKATTUKARA, PIPELINE ROAD Near Nir…"
